Goal: Information Seeking & Learning: Learn about a topic

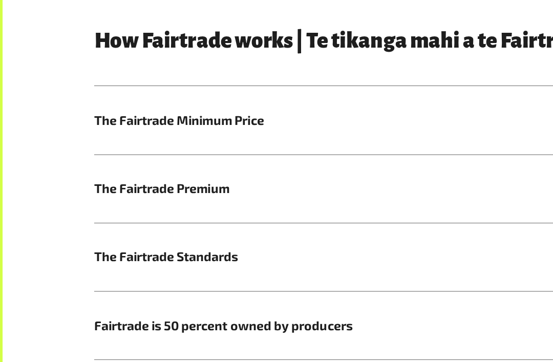
scroll to position [403, 0]
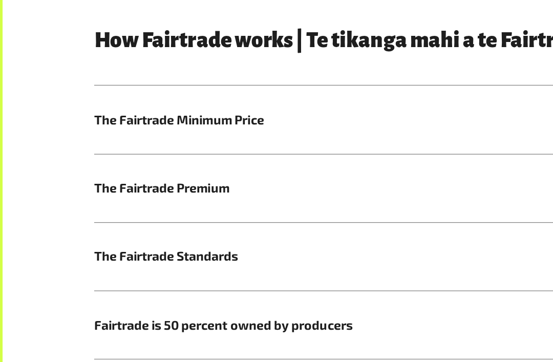
click at [269, 225] on h5 "The Fairtrade Standards" at bounding box center [281, 252] width 397 height 54
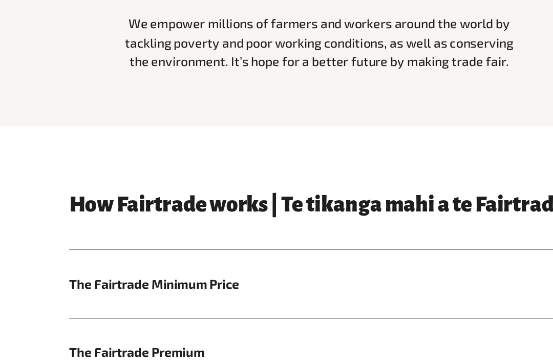
scroll to position [275, 0]
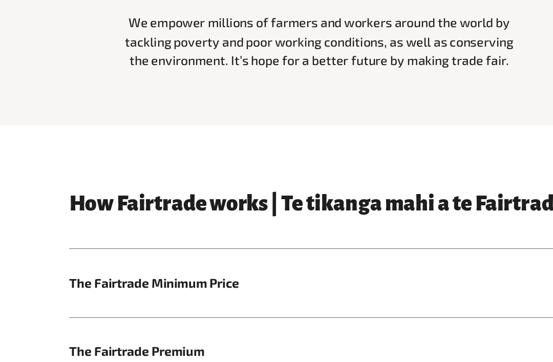
click at [268, 244] on h5 "The Fairtrade Minimum Price" at bounding box center [281, 271] width 397 height 54
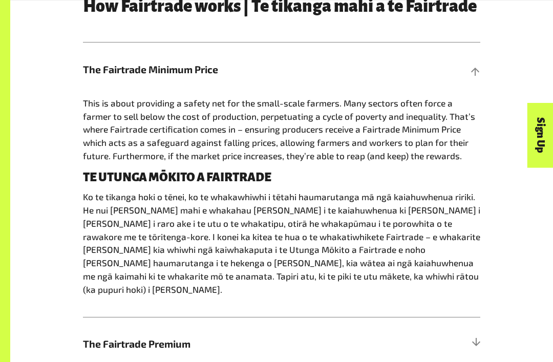
scroll to position [476, 0]
click at [194, 336] on span "The Fairtrade Premium" at bounding box center [232, 343] width 298 height 15
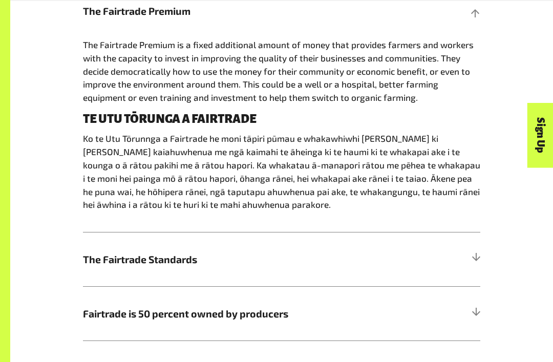
scroll to position [591, 0]
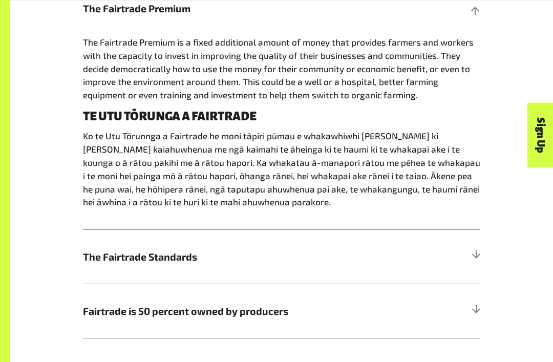
click at [307, 272] on h5 "The Fairtrade Standards" at bounding box center [281, 257] width 397 height 54
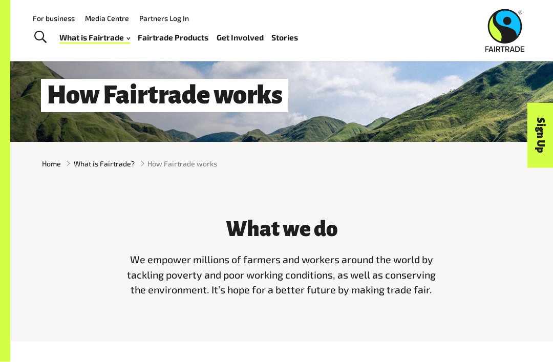
scroll to position [0, 0]
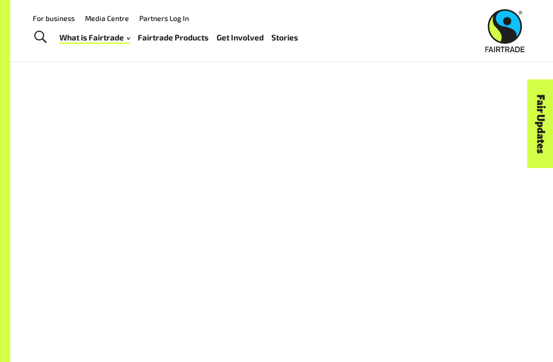
scroll to position [758, 0]
click at [529, 160] on link "Fair Updates" at bounding box center [541, 123] width 26 height 89
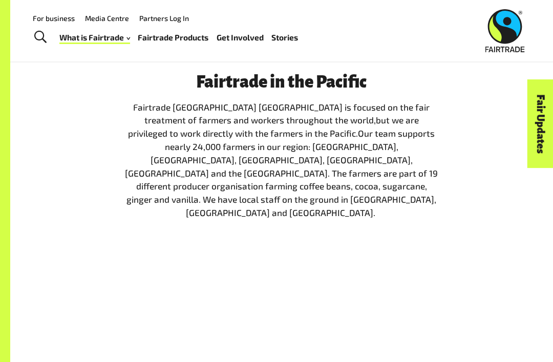
scroll to position [1073, 0]
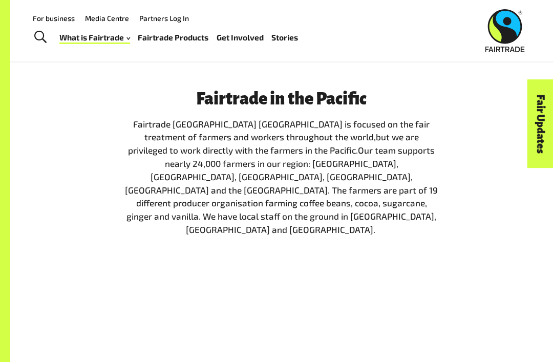
click at [545, 4] on div "Menu For business Media Centre Partners Log In What is Fairtrade How Fairtrade …" at bounding box center [276, 30] width 553 height 61
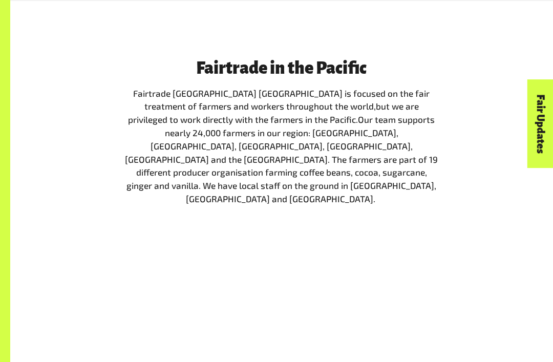
scroll to position [1106, 0]
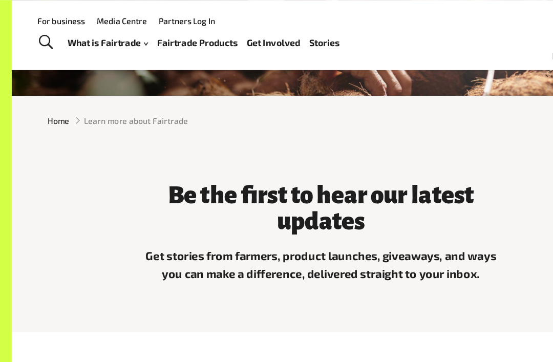
scroll to position [132, 0]
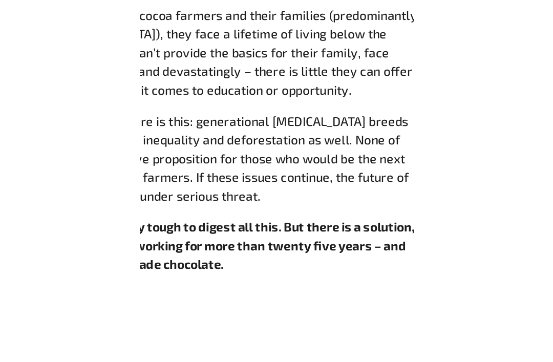
scroll to position [734, 0]
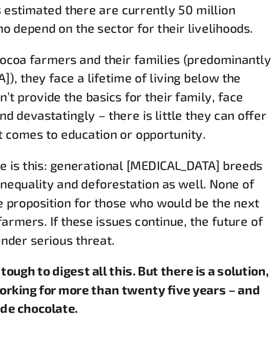
click at [9, 98] on span "With a value of $150 billion (USD), the global chocolate market is undeniably h…" at bounding box center [138, 170] width 259 height 221
